Goal: Answer question/provide support: Share knowledge or assist other users

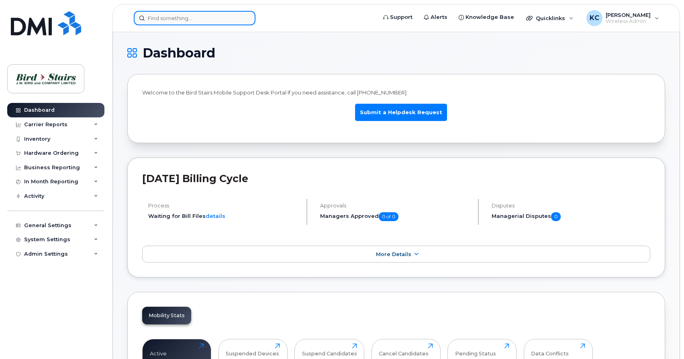
click at [168, 20] on input at bounding box center [195, 18] width 122 height 14
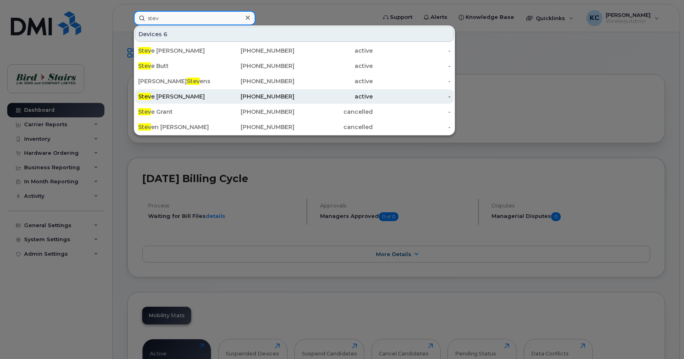
type input "stev"
click at [150, 98] on span "Stev" at bounding box center [144, 96] width 13 height 7
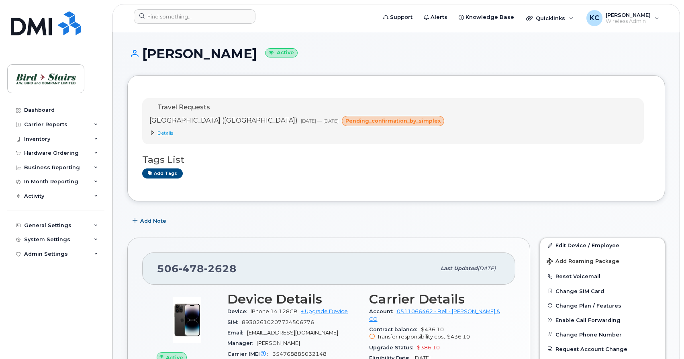
click at [164, 134] on span "Details" at bounding box center [165, 133] width 16 height 6
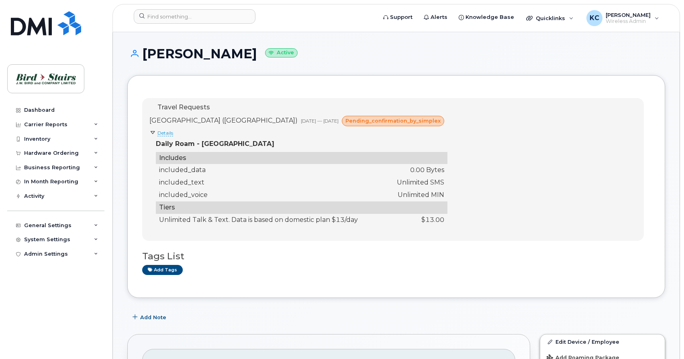
click at [164, 134] on span "Details" at bounding box center [165, 133] width 16 height 6
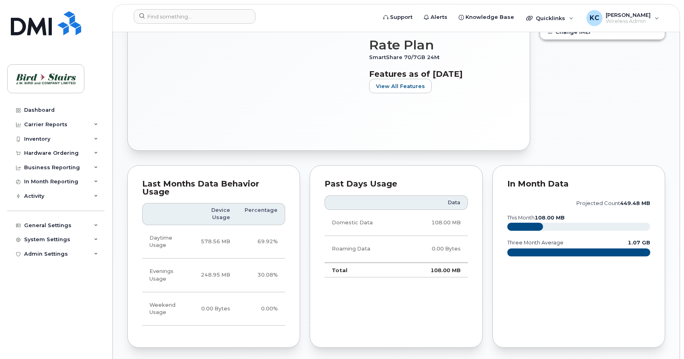
scroll to position [351, 0]
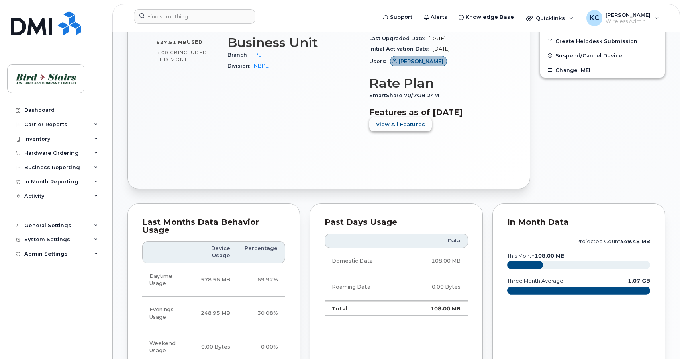
click at [402, 121] on span "View All Features" at bounding box center [400, 125] width 49 height 8
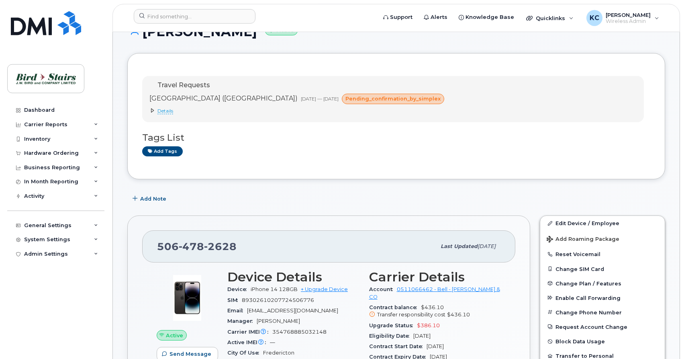
scroll to position [41, 0]
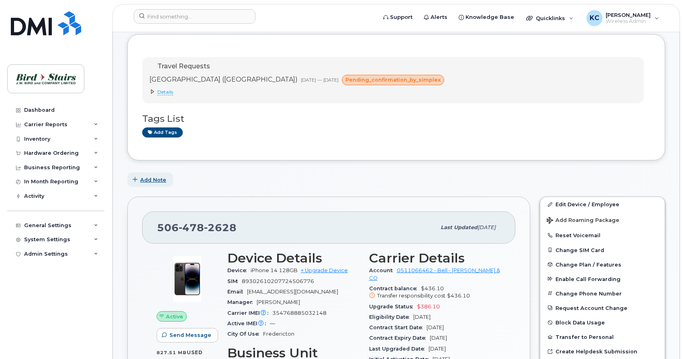
click at [152, 181] on span "Add Note" at bounding box center [153, 180] width 26 height 8
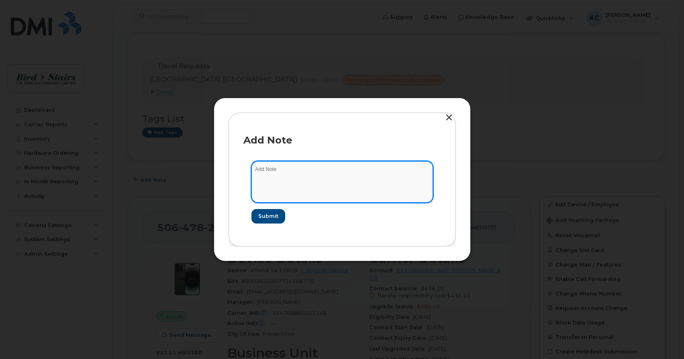
click at [286, 172] on textarea at bounding box center [342, 181] width 182 height 41
type textarea "roaming was blocked when he went to the [GEOGRAPHIC_DATA]"
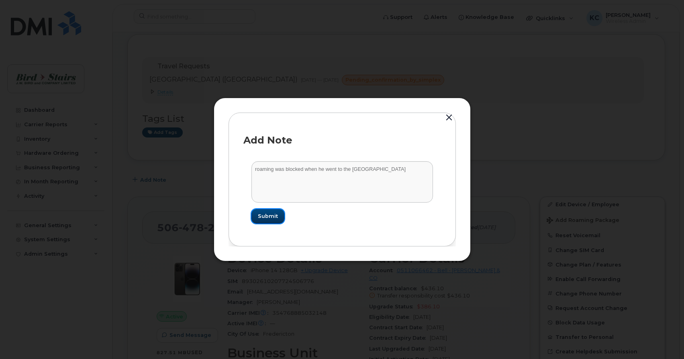
click at [261, 217] on span "Submit" at bounding box center [268, 216] width 20 height 8
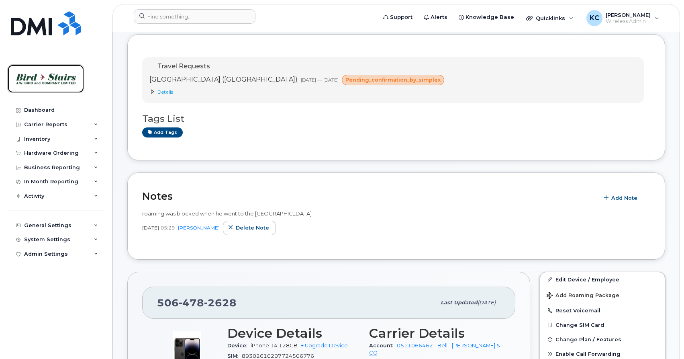
click at [47, 80] on img at bounding box center [46, 78] width 62 height 23
